Goal: Task Accomplishment & Management: Manage account settings

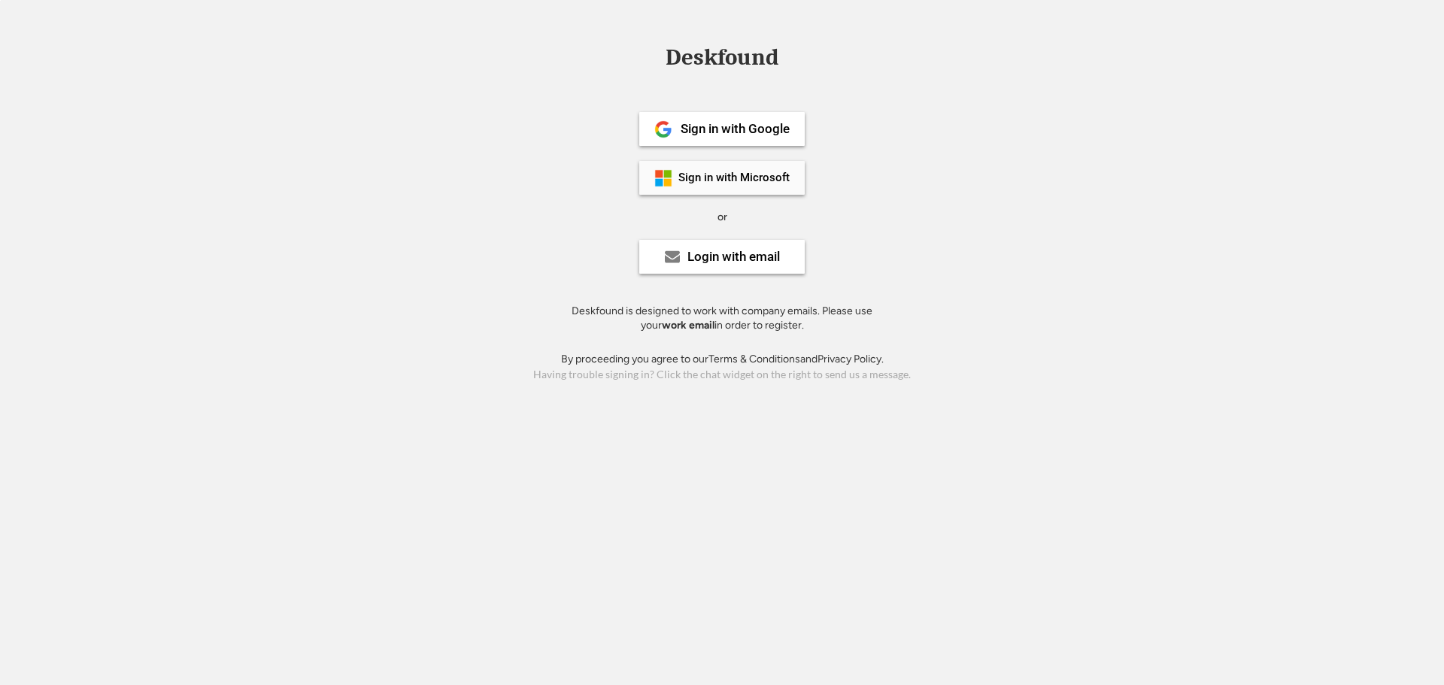
click at [729, 179] on div "Sign in with Microsoft" at bounding box center [734, 177] width 111 height 11
click at [730, 260] on div "Login with email" at bounding box center [734, 256] width 93 height 13
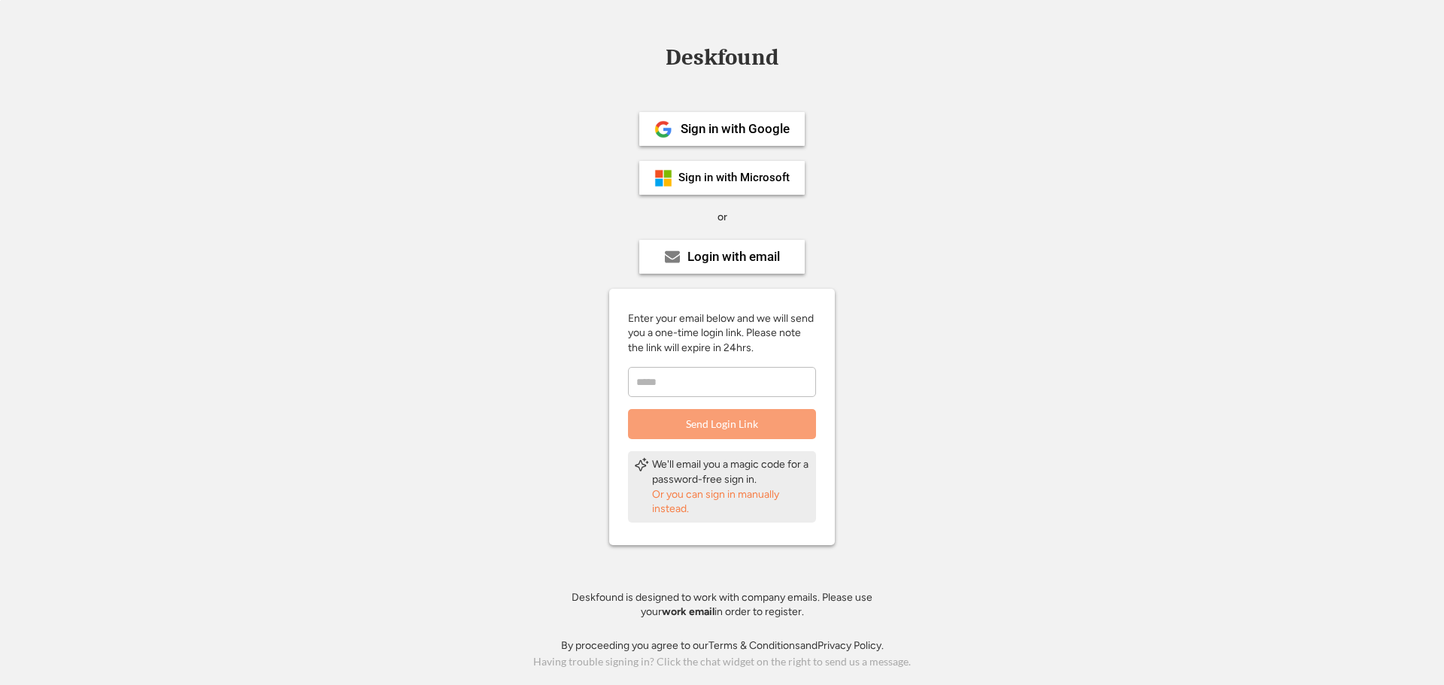
click at [693, 397] on div "Enter your email below and we will send you a one-time login link. Please note …" at bounding box center [722, 375] width 226 height 129
click at [691, 382] on input "email" at bounding box center [722, 382] width 188 height 30
type input "**********"
click at [720, 421] on button "Send Login Link" at bounding box center [722, 424] width 188 height 30
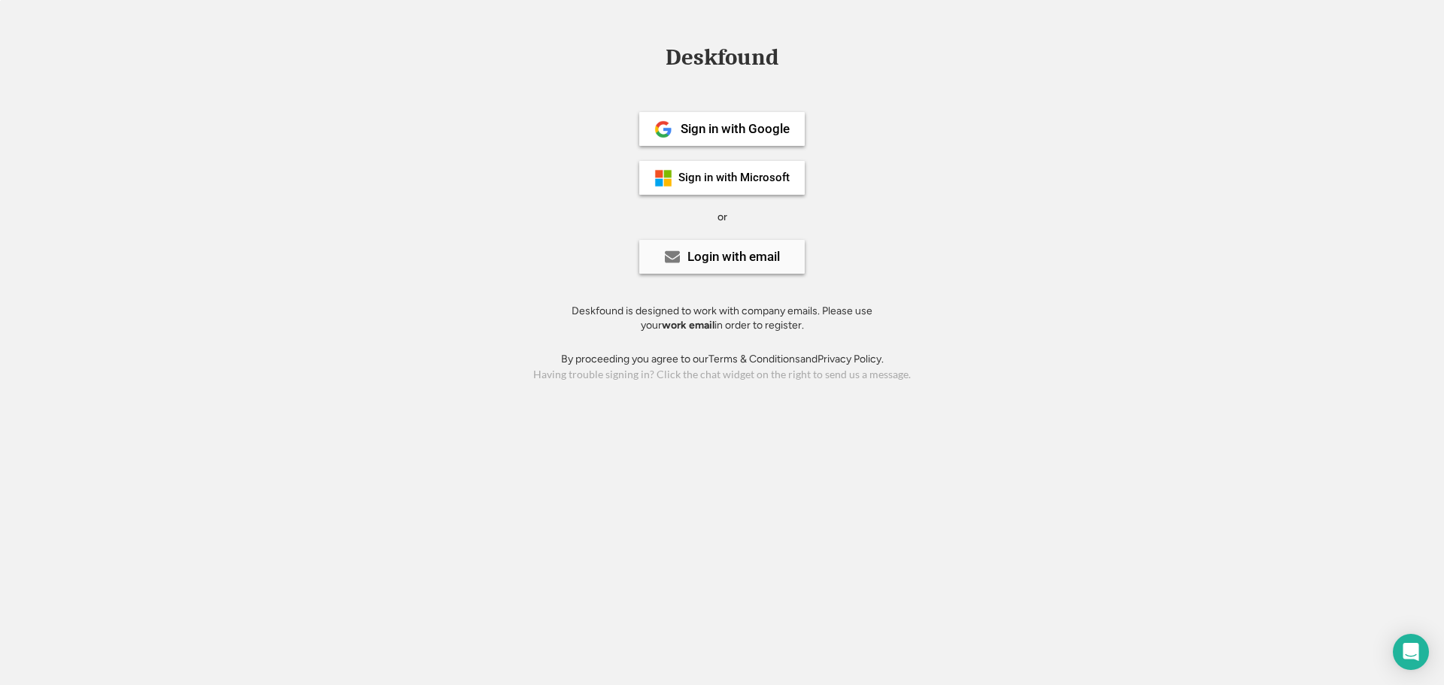
click at [705, 246] on div "Login with email" at bounding box center [721, 257] width 165 height 34
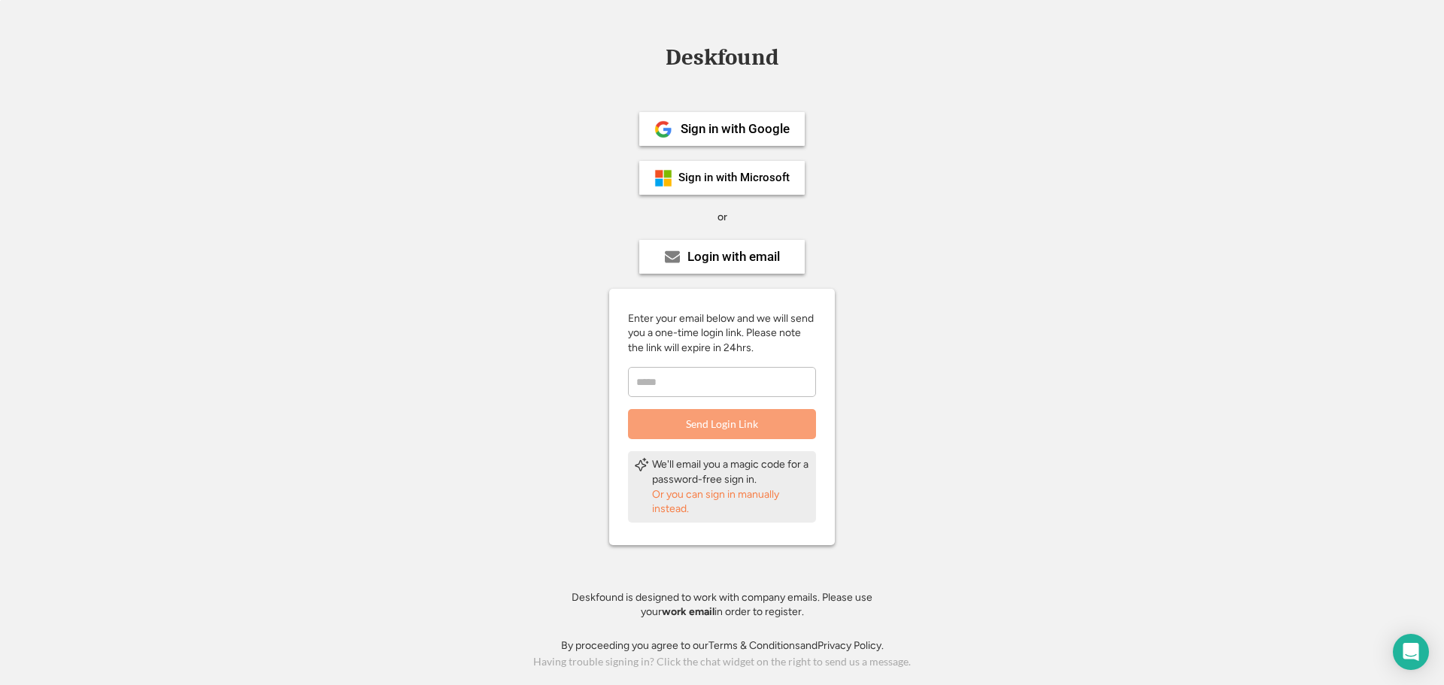
click at [664, 506] on div "Or you can sign in manually instead." at bounding box center [731, 501] width 158 height 29
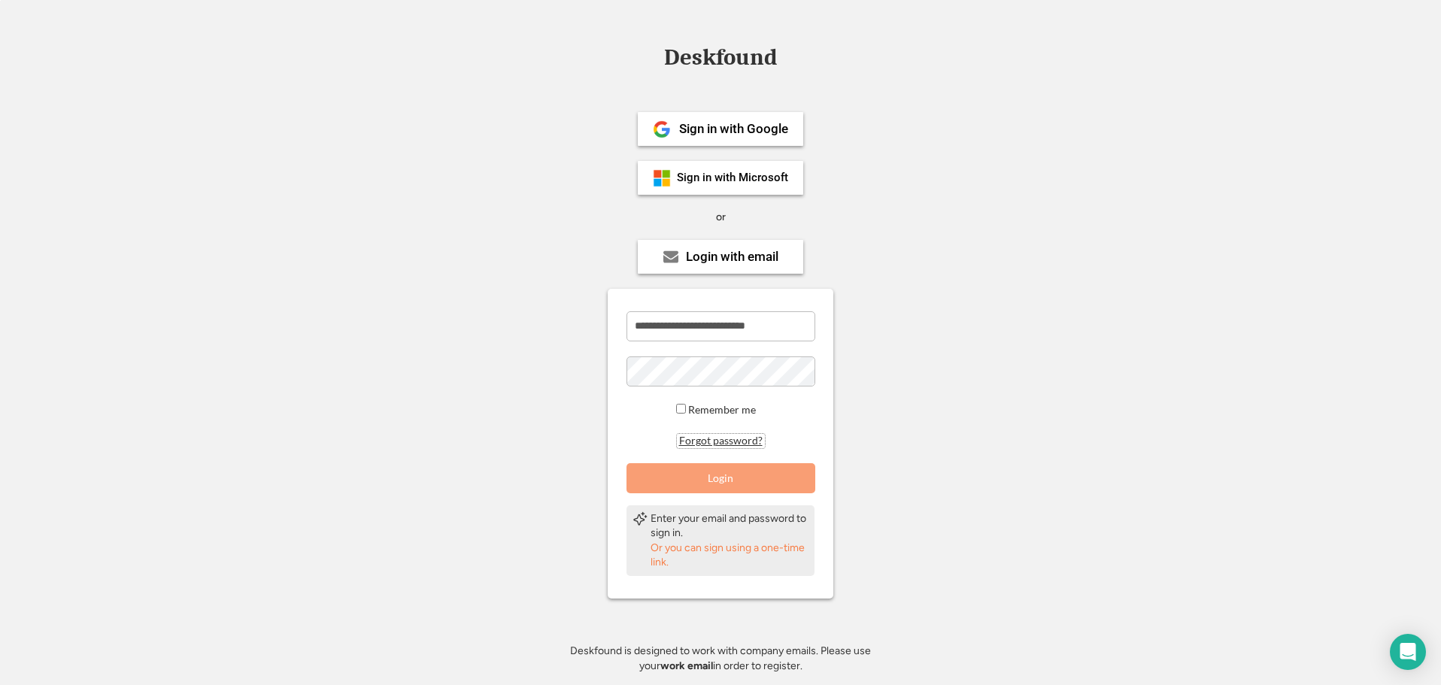
click at [698, 441] on button "Forgot password?" at bounding box center [721, 441] width 88 height 14
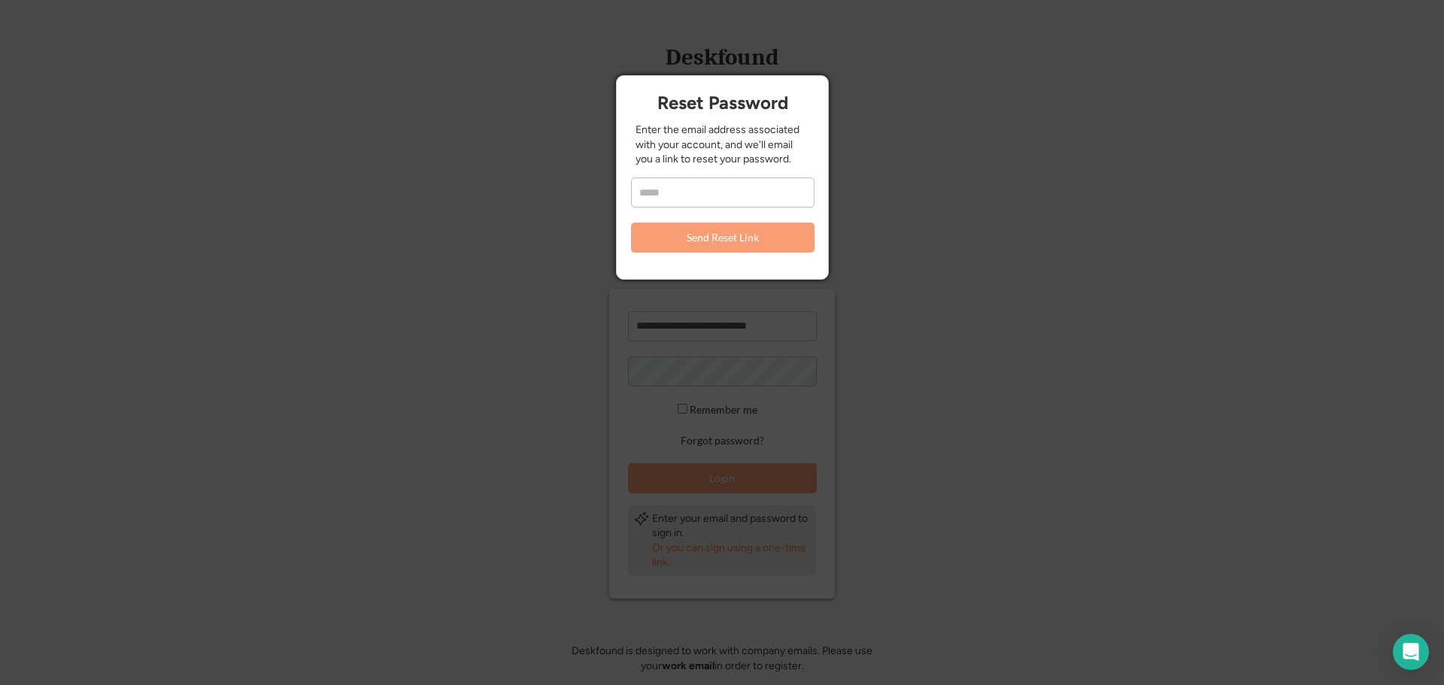
click at [709, 187] on input "email" at bounding box center [723, 193] width 184 height 30
type input "**********"
click at [686, 246] on button "Send Reset Link" at bounding box center [723, 238] width 184 height 30
